Goal: Check status: Check status

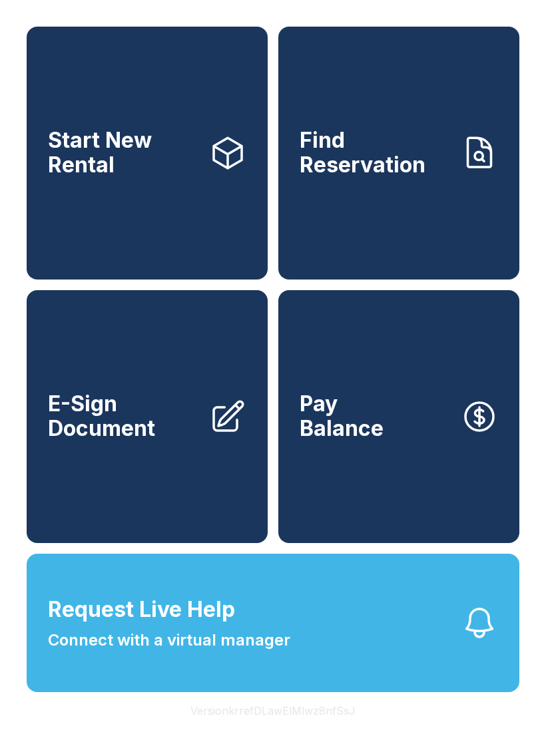
click at [472, 238] on link "Find Reservation" at bounding box center [398, 153] width 241 height 253
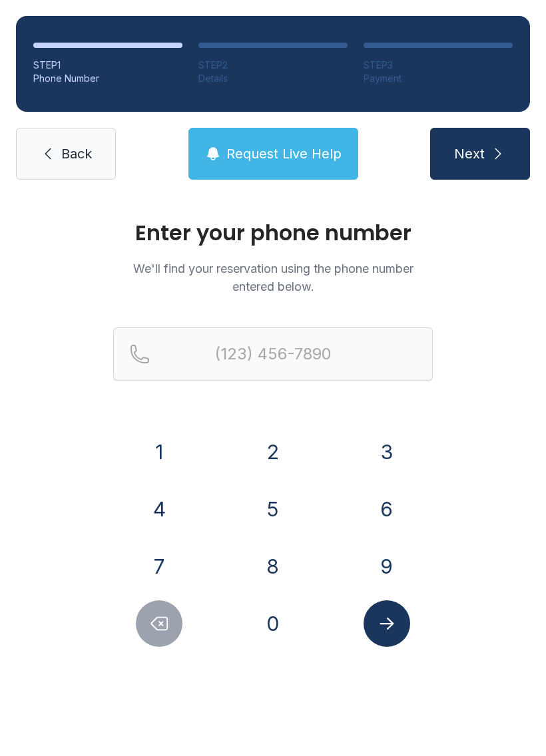
click at [275, 438] on button "2" at bounding box center [273, 452] width 47 height 47
click at [181, 447] on button "1" at bounding box center [159, 452] width 47 height 47
click at [148, 504] on button "4" at bounding box center [159, 509] width 47 height 47
click at [394, 506] on button "6" at bounding box center [386, 509] width 47 height 47
click at [393, 506] on button "6" at bounding box center [386, 509] width 47 height 47
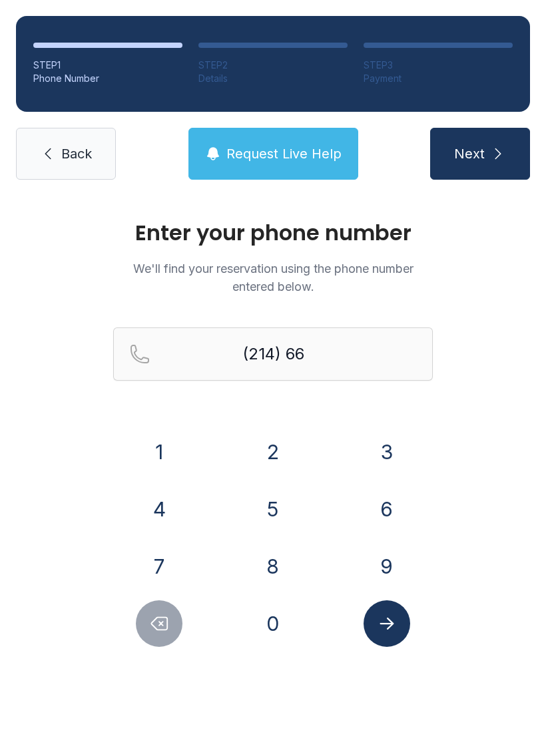
click at [288, 458] on button "2" at bounding box center [273, 452] width 47 height 47
click at [177, 552] on button "7" at bounding box center [159, 566] width 47 height 47
click at [269, 504] on button "5" at bounding box center [273, 509] width 47 height 47
click at [283, 465] on button "2" at bounding box center [273, 452] width 47 height 47
click at [149, 464] on button "1" at bounding box center [159, 452] width 47 height 47
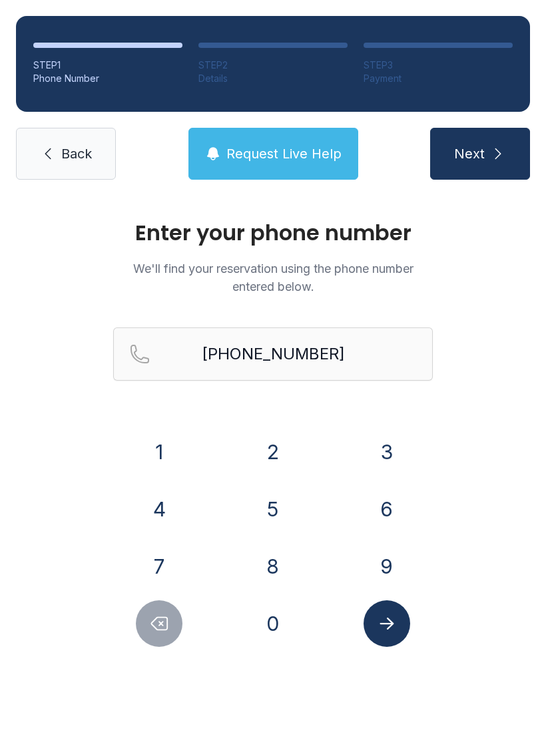
click at [375, 625] on button "Submit lookup form" at bounding box center [386, 623] width 47 height 47
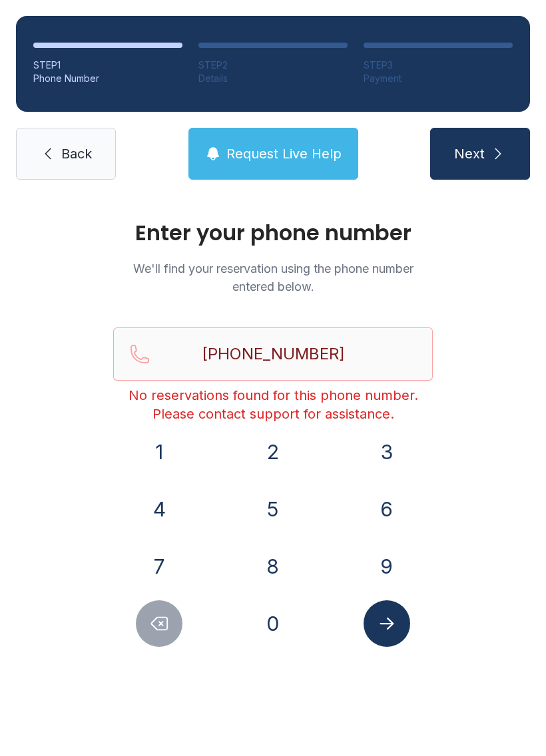
click at [155, 629] on icon "Delete number" at bounding box center [159, 624] width 20 height 20
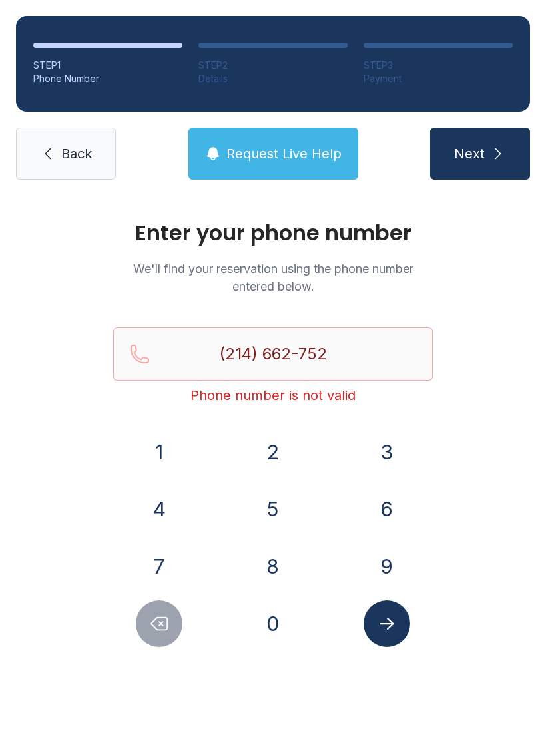
click at [154, 628] on icon "Delete number" at bounding box center [159, 624] width 20 height 20
click at [159, 629] on icon "Delete number" at bounding box center [160, 623] width 16 height 13
click at [168, 630] on icon "Delete number" at bounding box center [159, 624] width 20 height 20
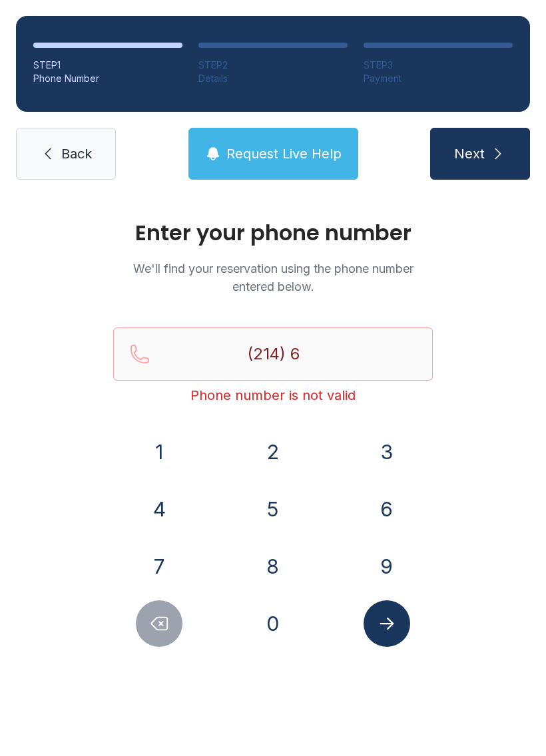
click at [174, 637] on button "Delete number" at bounding box center [159, 623] width 47 height 47
click at [174, 636] on button "Delete number" at bounding box center [159, 623] width 47 height 47
click at [174, 639] on button "Delete number" at bounding box center [159, 623] width 47 height 47
type input "(2"
click at [175, 641] on div at bounding box center [159, 623] width 92 height 47
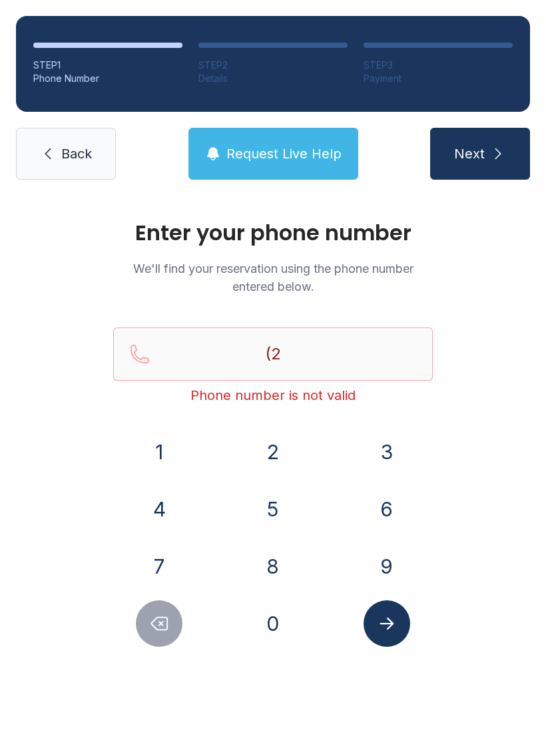
click at [165, 644] on button "Delete number" at bounding box center [159, 623] width 47 height 47
click at [383, 564] on button "9" at bounding box center [386, 566] width 47 height 47
click at [167, 458] on button "1" at bounding box center [159, 452] width 47 height 47
click at [377, 545] on button "9" at bounding box center [386, 566] width 47 height 47
click at [168, 510] on button "4" at bounding box center [159, 509] width 47 height 47
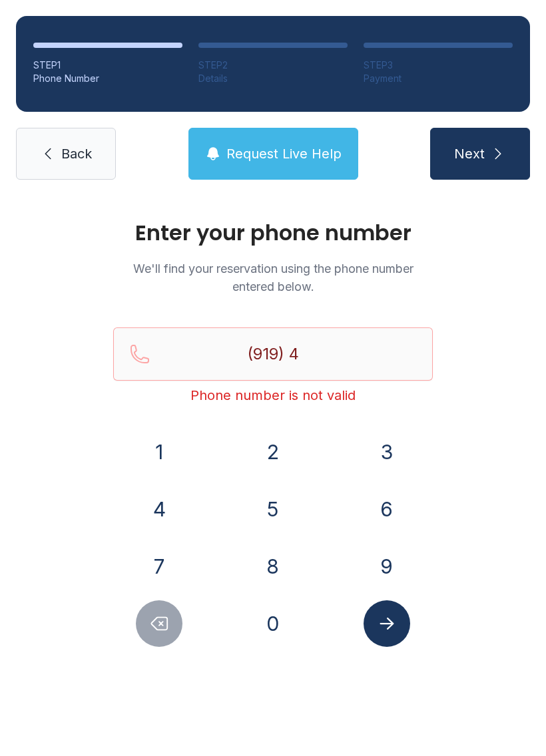
click at [272, 447] on button "2" at bounding box center [273, 452] width 47 height 47
type input "(919) 42"
click at [84, 155] on span "Back" at bounding box center [76, 153] width 31 height 19
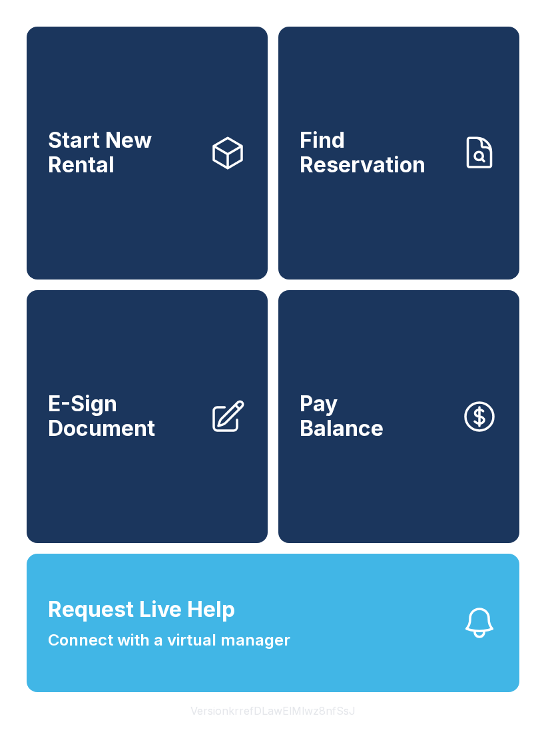
click at [442, 476] on button "Pay Balance" at bounding box center [398, 416] width 241 height 253
